Goal: Navigation & Orientation: Find specific page/section

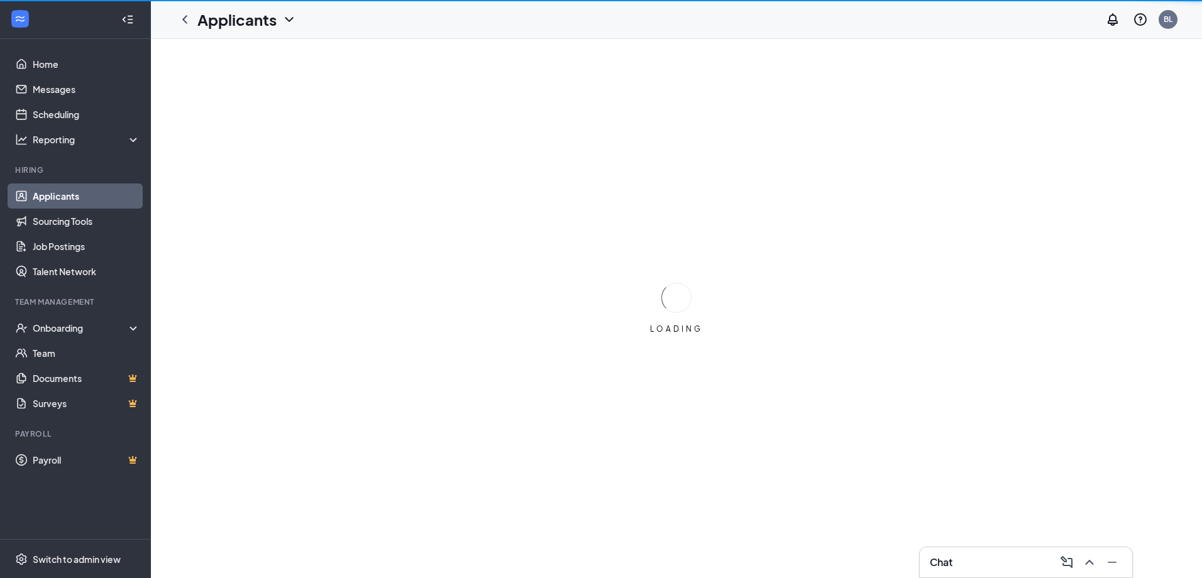
click at [85, 301] on div "Team Management" at bounding box center [76, 302] width 123 height 11
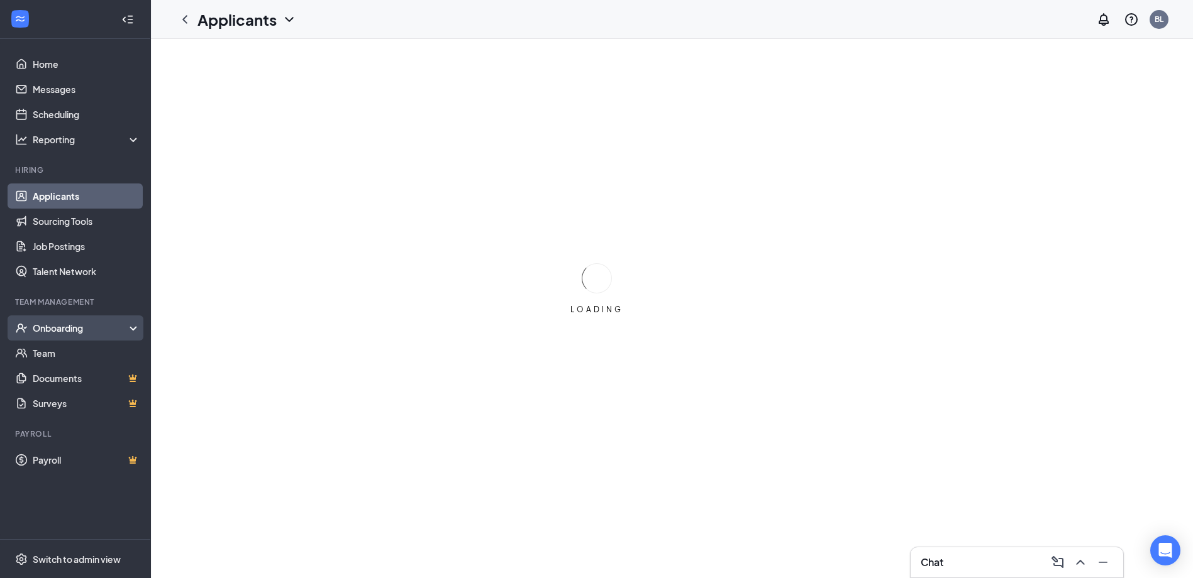
click at [92, 329] on div "Onboarding" at bounding box center [81, 328] width 97 height 13
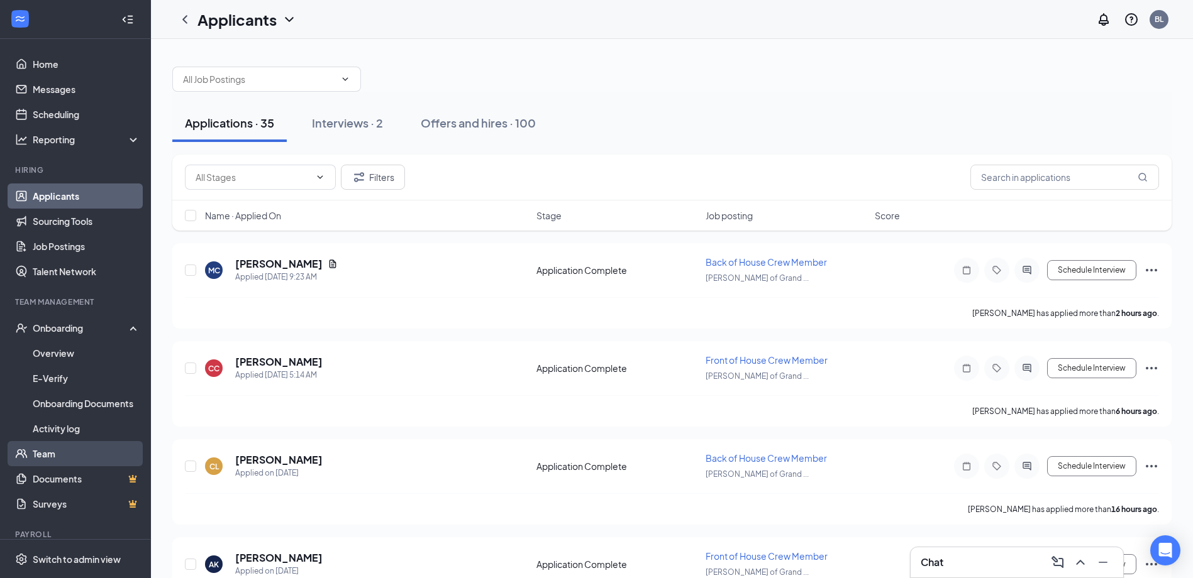
click at [86, 448] on link "Team" at bounding box center [87, 453] width 108 height 25
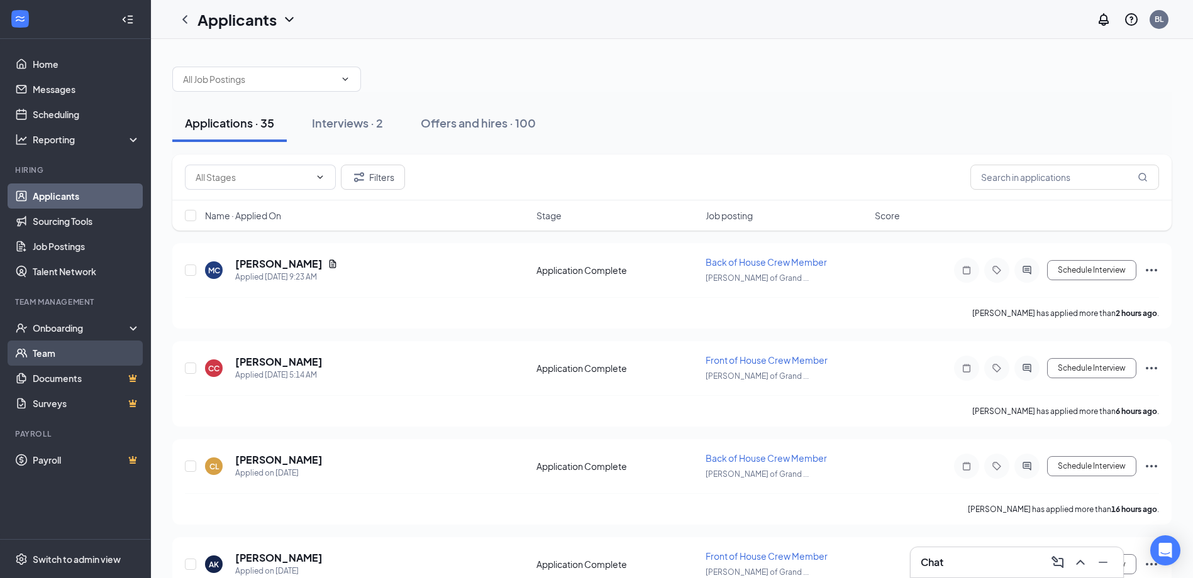
click at [44, 358] on link "Team" at bounding box center [87, 353] width 108 height 25
